Goal: Task Accomplishment & Management: Manage account settings

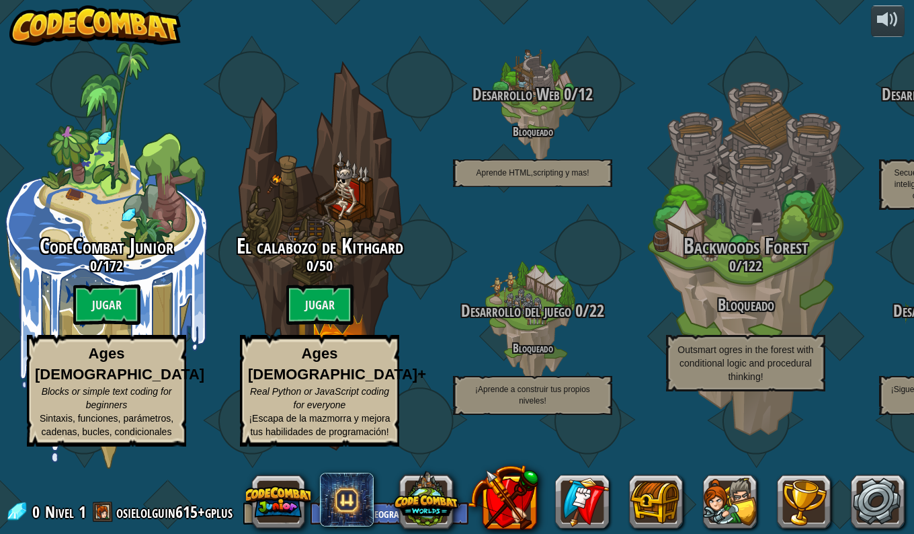
select select "es-419"
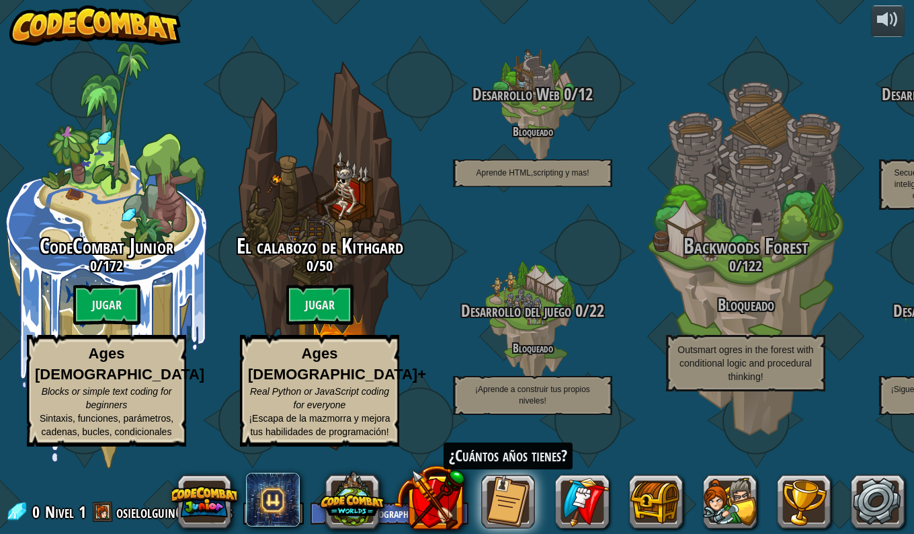
click at [85, 307] on btn "Jugar" at bounding box center [106, 304] width 67 height 40
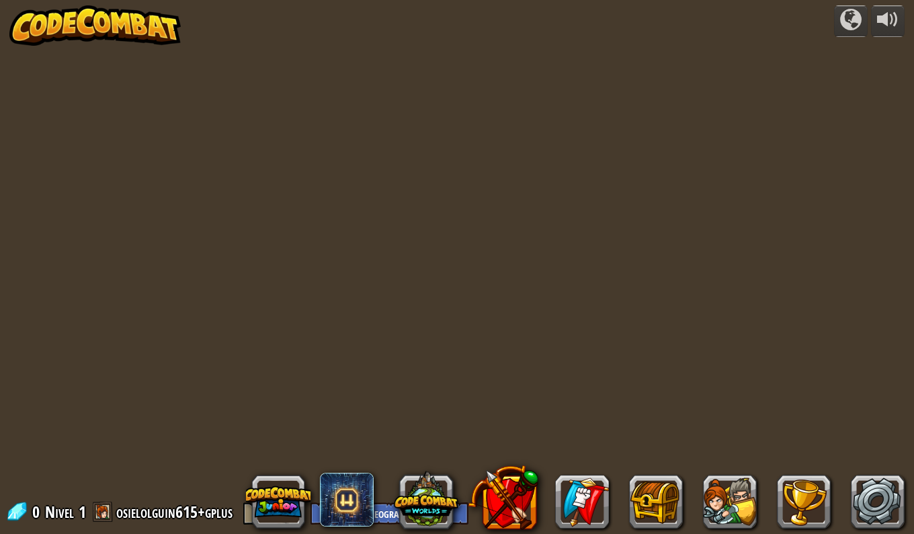
select select "es-419"
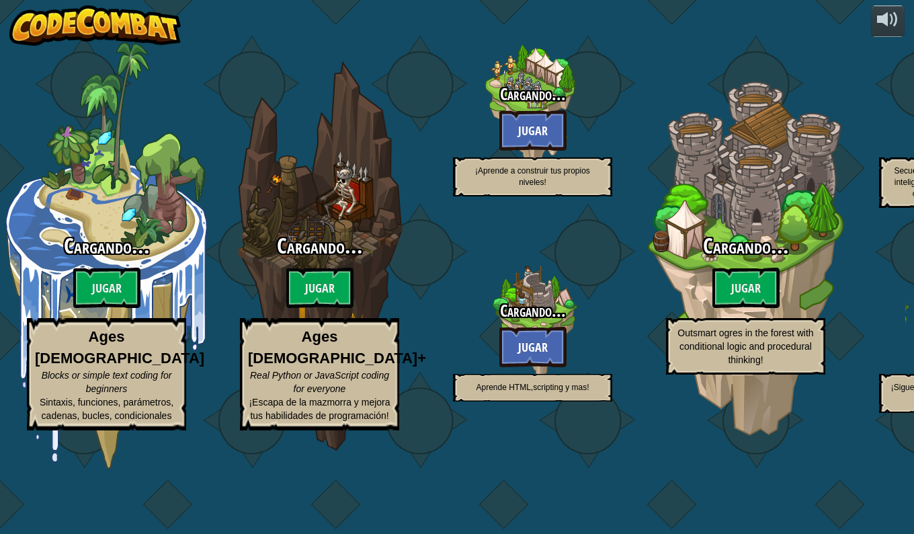
select select "es-419"
